Goal: Information Seeking & Learning: Learn about a topic

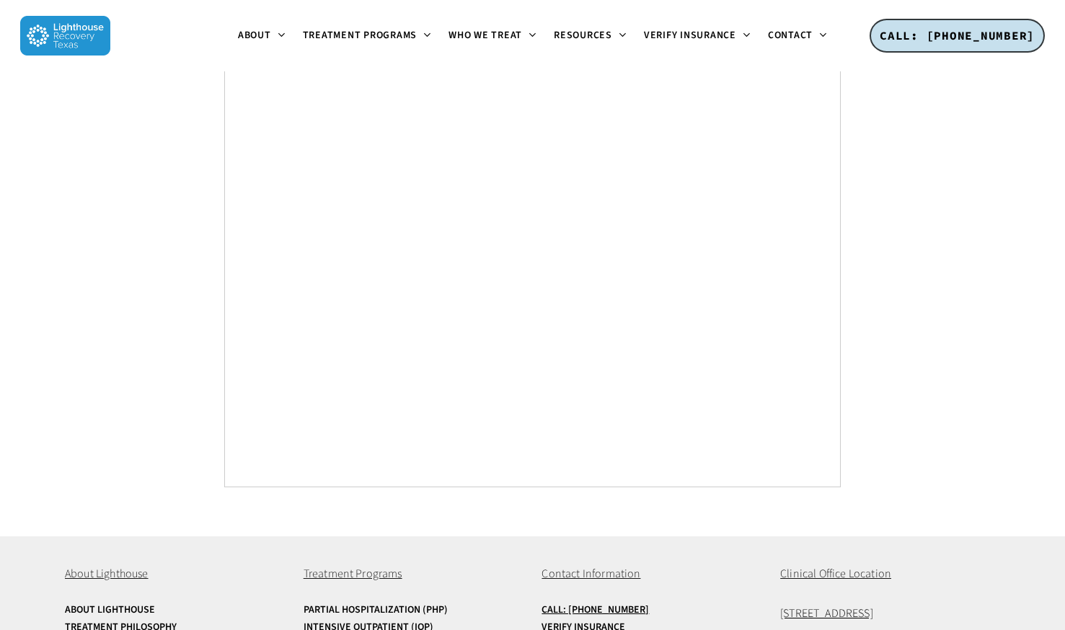
scroll to position [5449, 0]
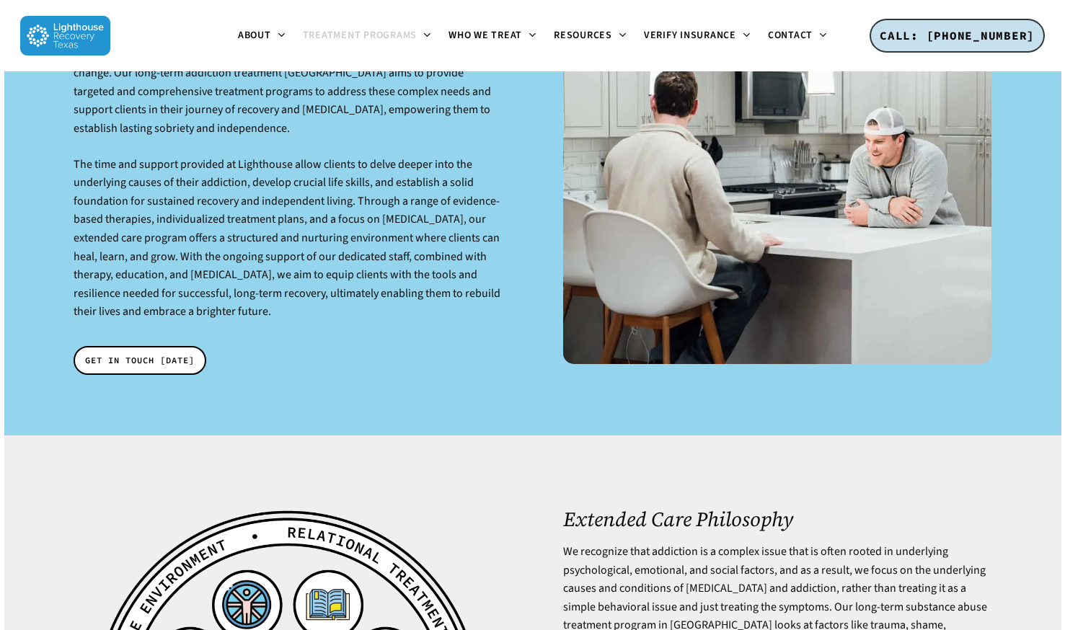
scroll to position [1675, 0]
